Goal: Task Accomplishment & Management: Manage account settings

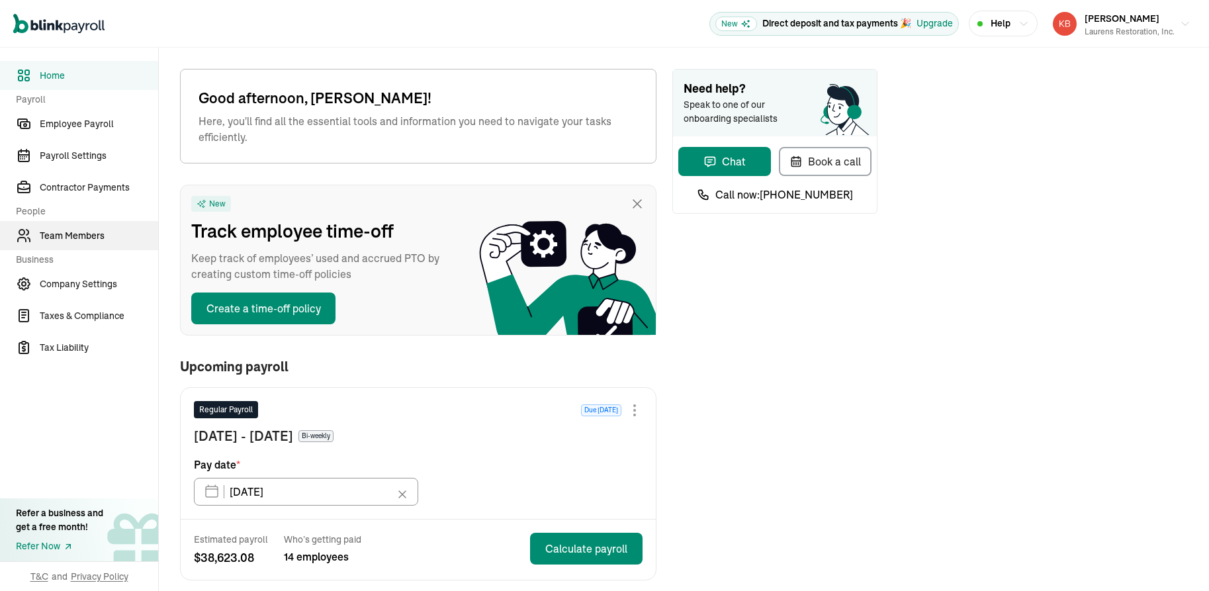
click at [69, 236] on span "Team Members" at bounding box center [99, 236] width 118 height 14
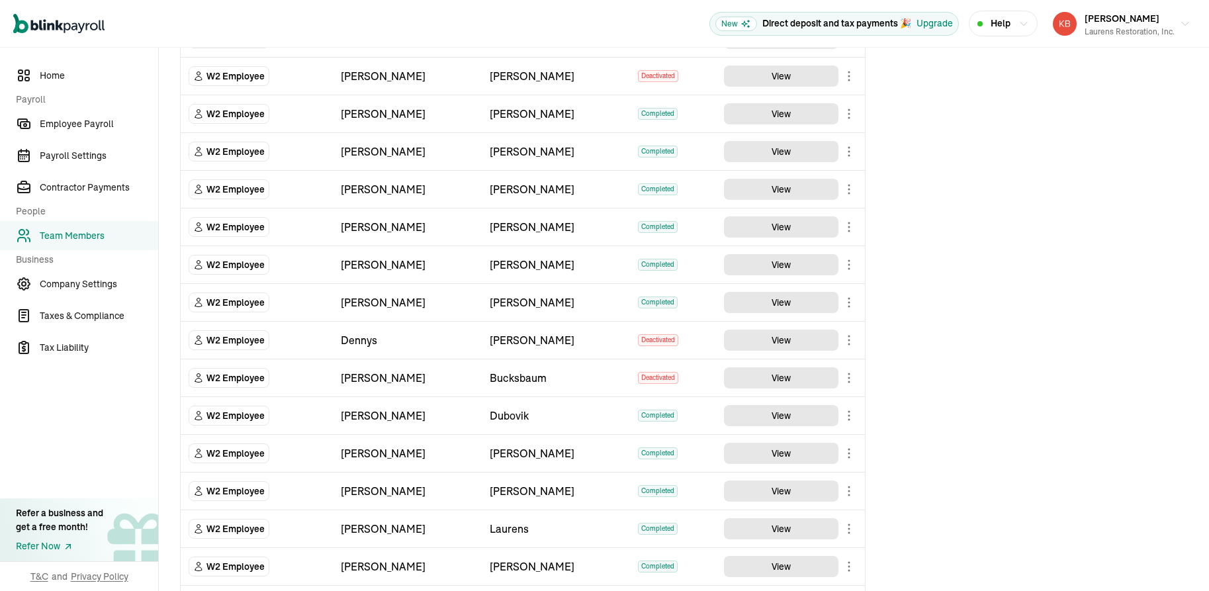
scroll to position [177, 0]
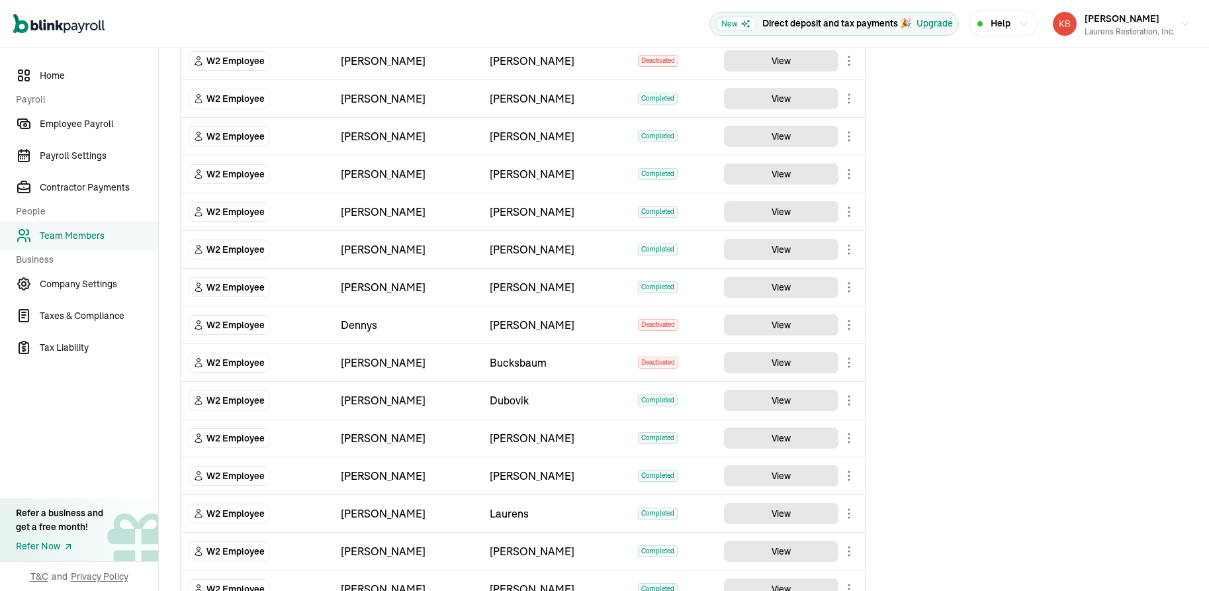
click at [847, 550] on body "Open main menu New Direct deposit and tax payments 🎉 Upgrade Help [PERSON_NAME]…" at bounding box center [604, 295] width 1209 height 591
click at [996, 30] on span "Help" at bounding box center [1000, 24] width 20 height 14
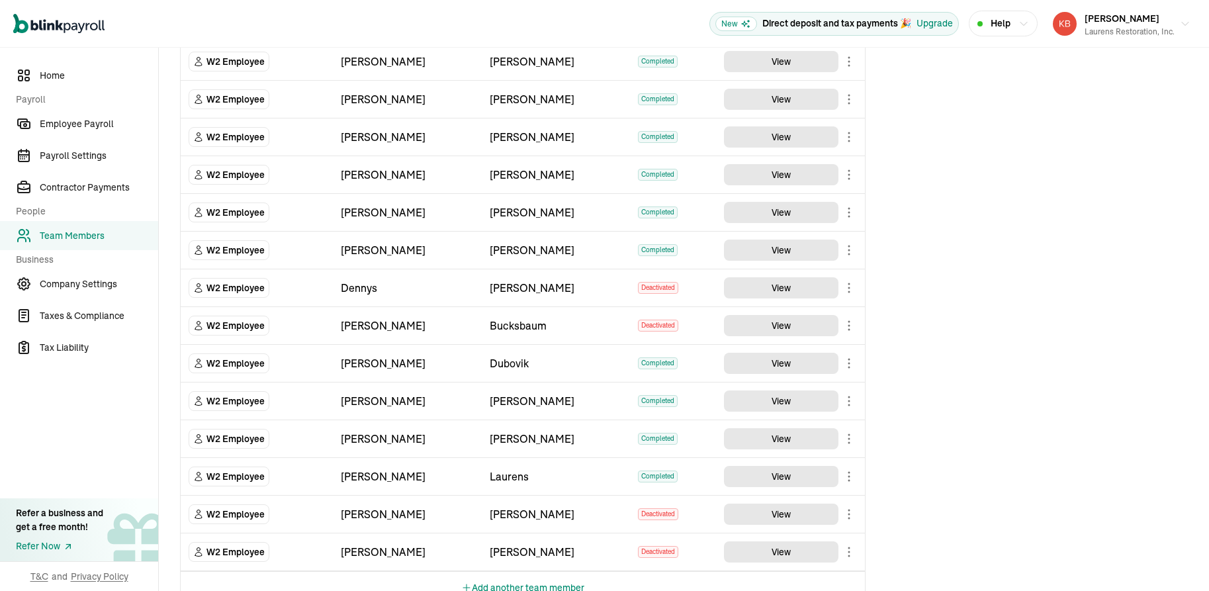
scroll to position [226, 0]
